Goal: Task Accomplishment & Management: Manage account settings

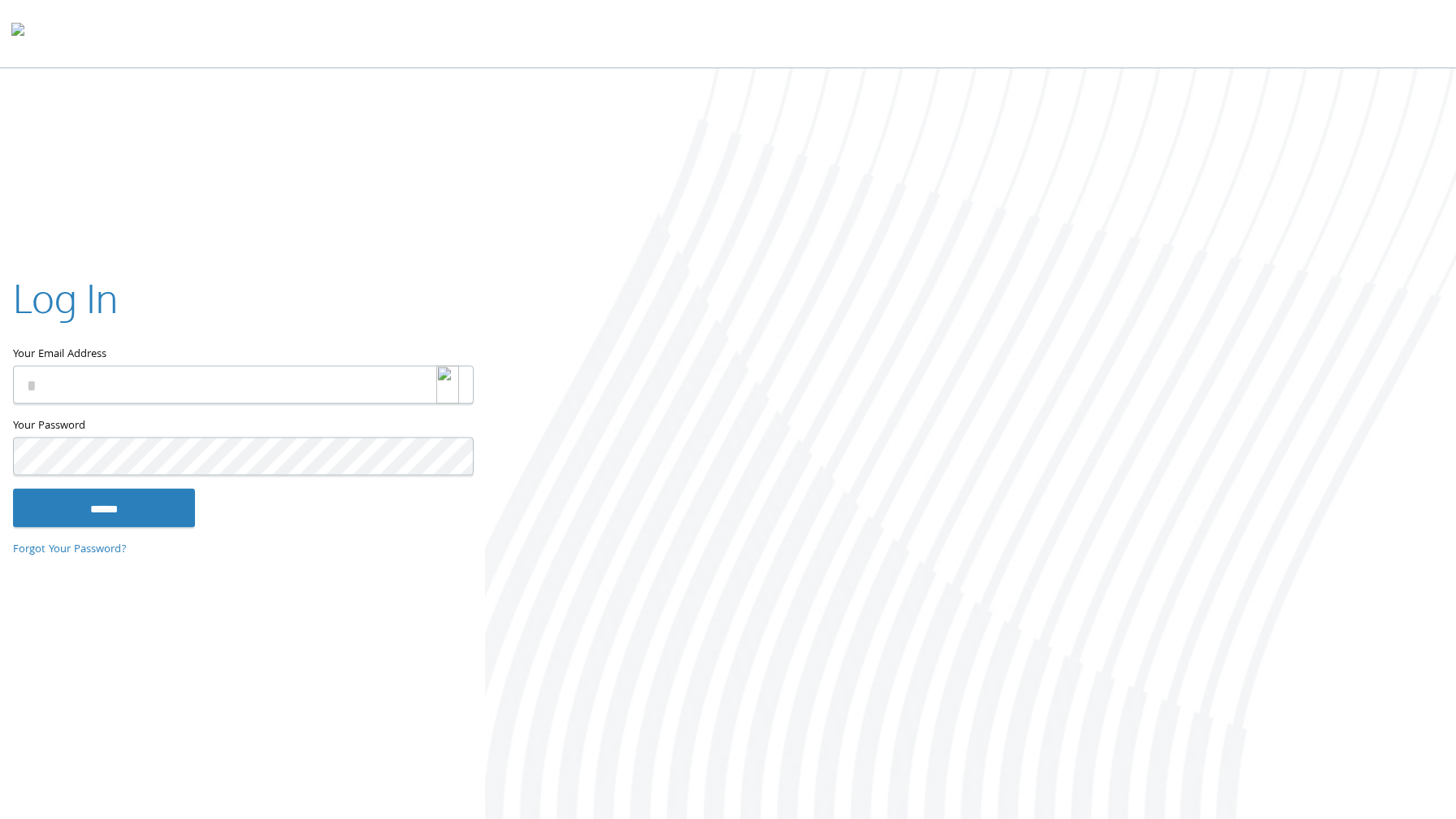
click at [440, 387] on img at bounding box center [448, 384] width 22 height 39
type input "**********"
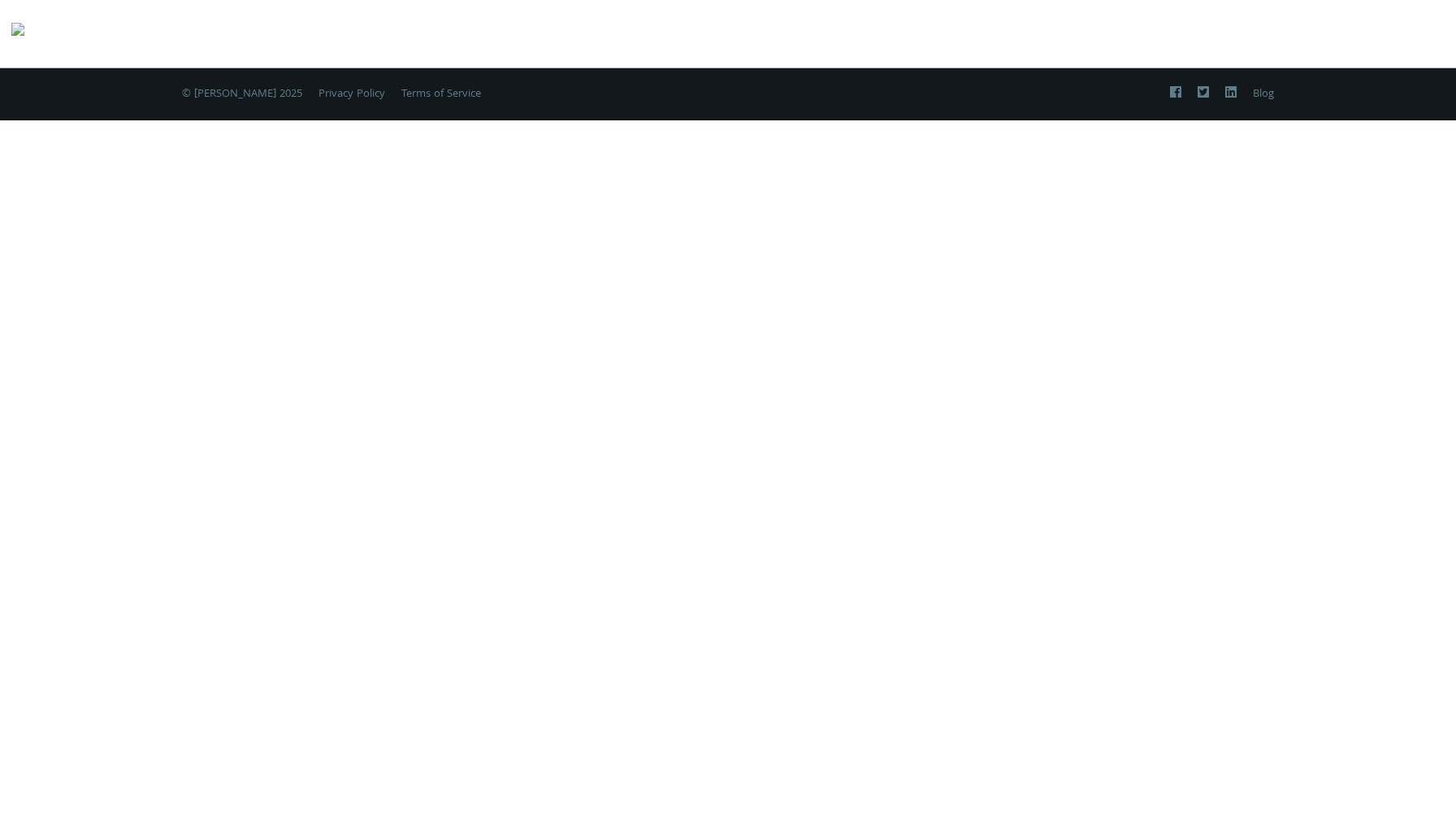
click at [157, 503] on div "Two-Factor Authentication Please enter your 6-digit verification code from your…" at bounding box center [728, 409] width 1456 height 819
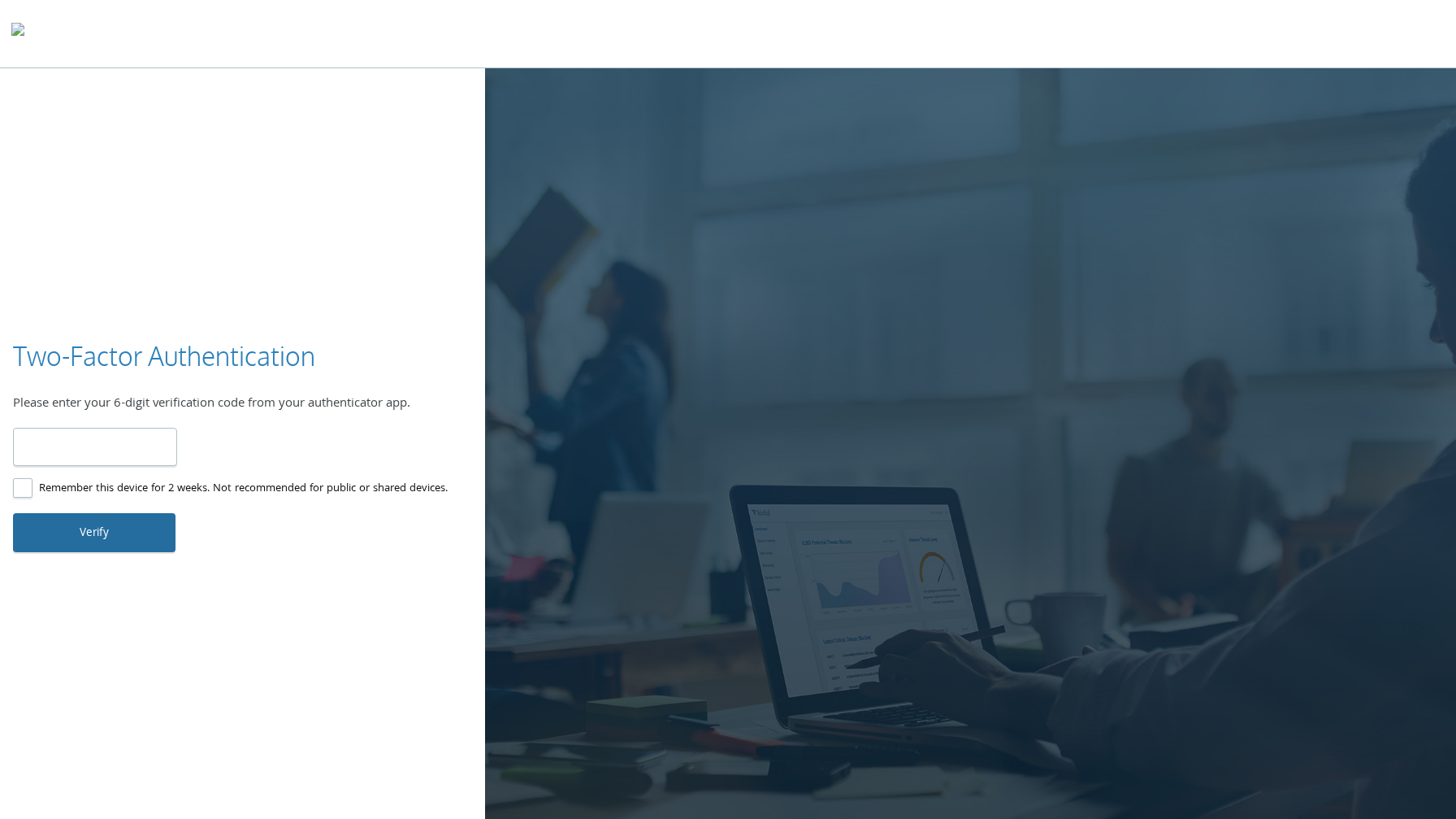
click at [141, 526] on button "Verify" at bounding box center [93, 532] width 163 height 39
